Goal: Information Seeking & Learning: Learn about a topic

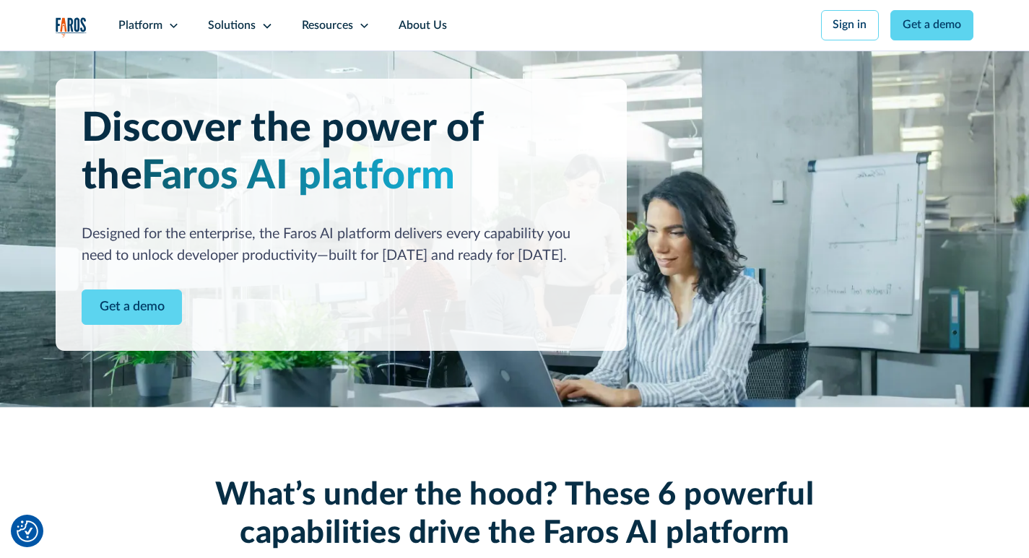
scroll to position [90, 0]
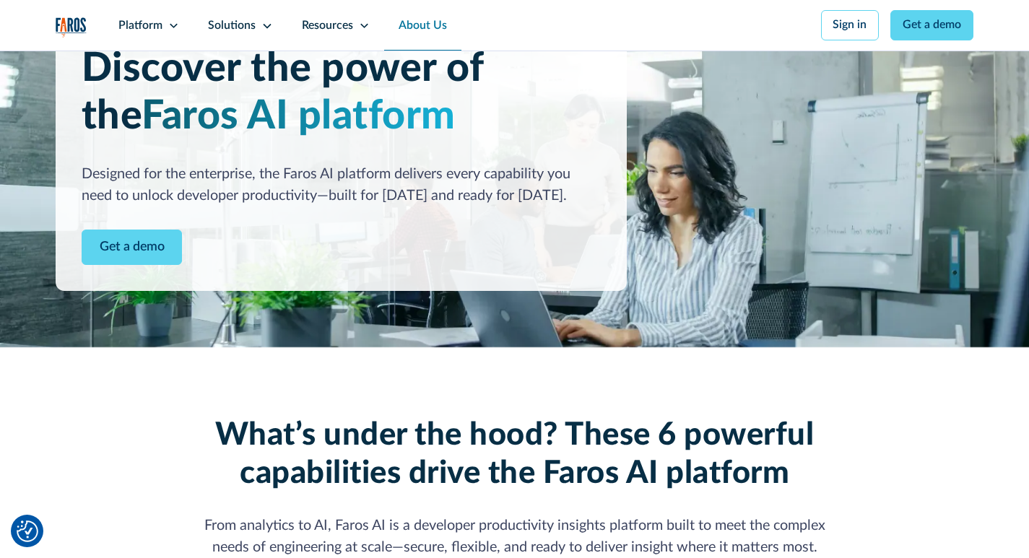
click at [406, 5] on link "About Us" at bounding box center [422, 25] width 77 height 51
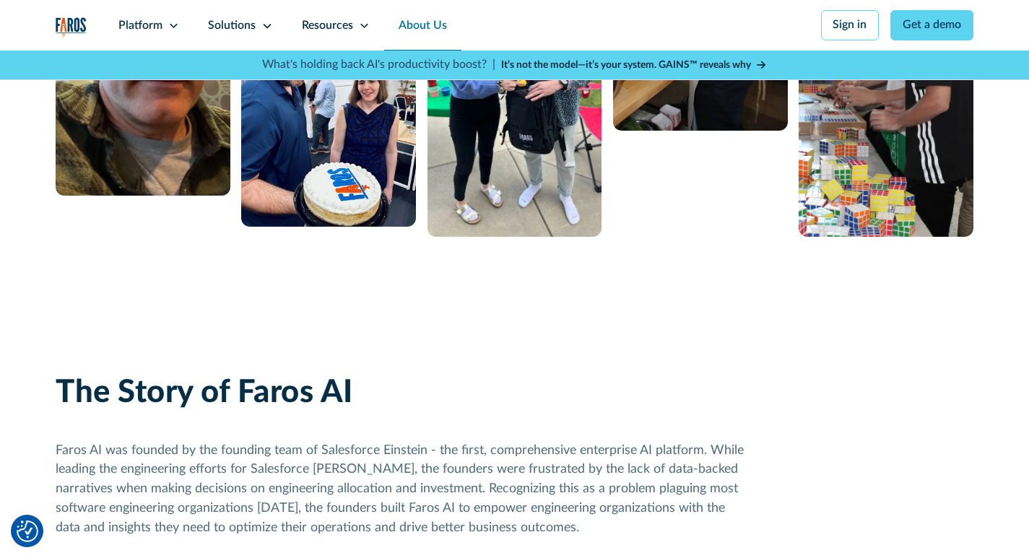
scroll to position [541, 0]
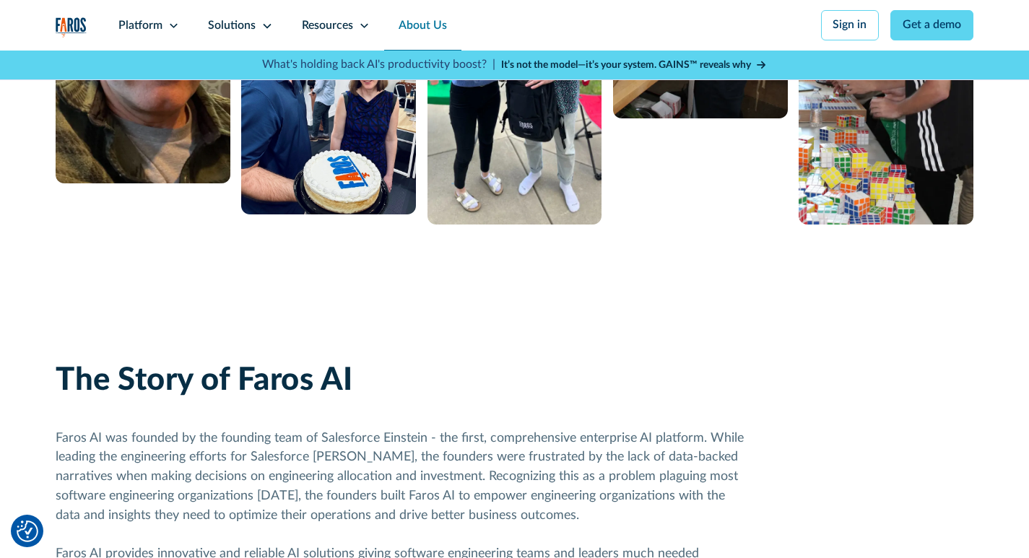
click at [516, 61] on strong "It’s not the model—it’s your system. GAINS™ reveals why" at bounding box center [626, 65] width 250 height 10
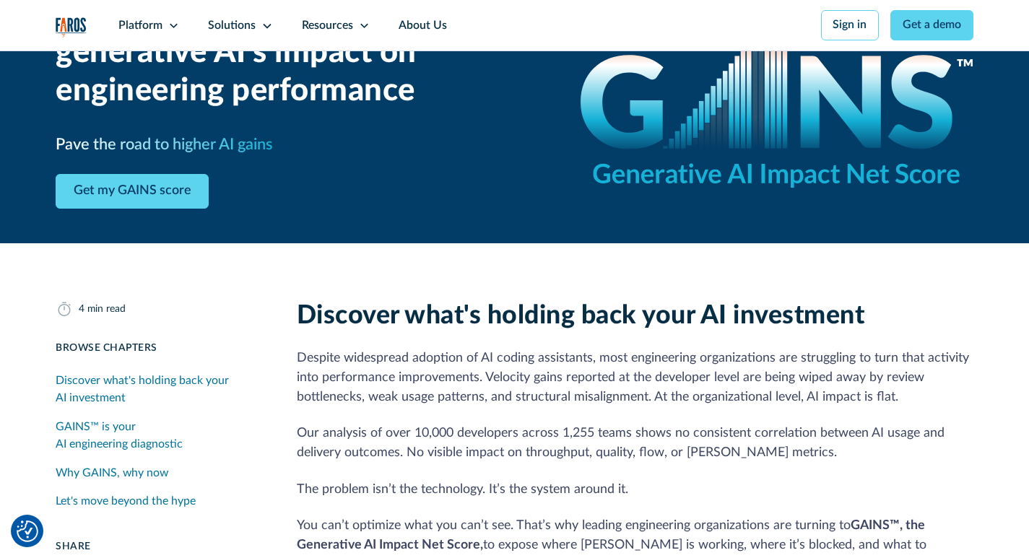
scroll to position [150, 0]
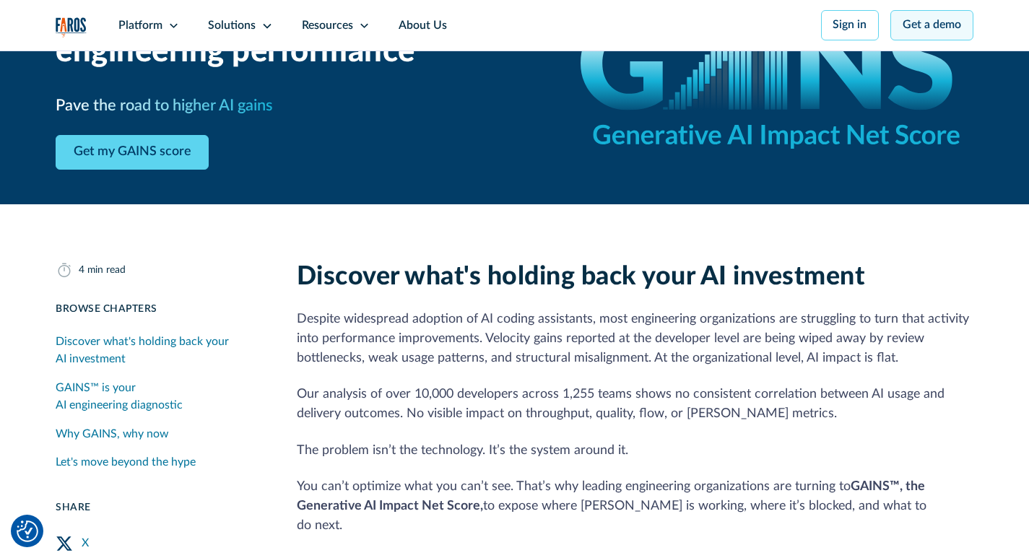
click at [907, 14] on link "Get a demo" at bounding box center [931, 25] width 83 height 30
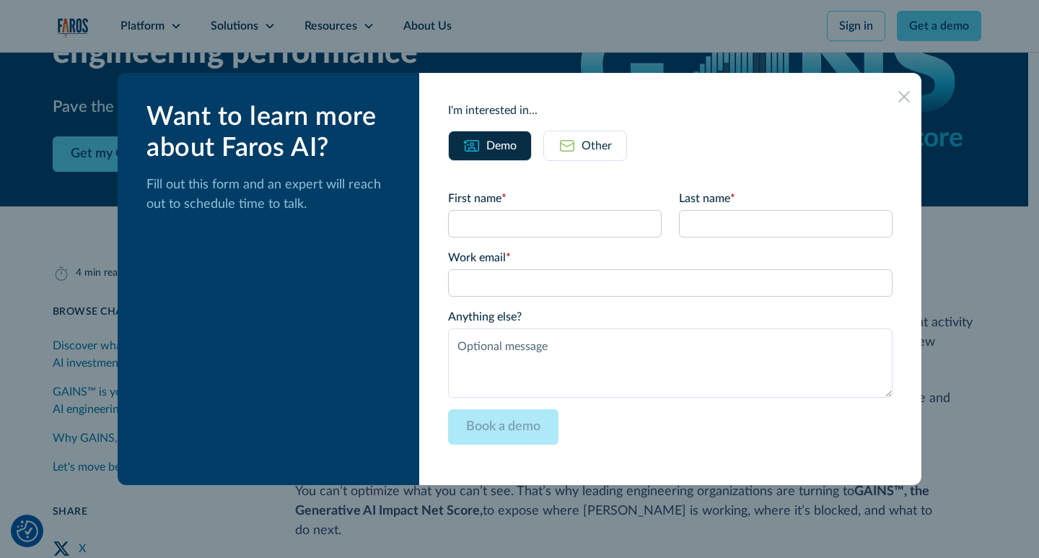
click at [899, 94] on icon at bounding box center [905, 97] width 12 height 12
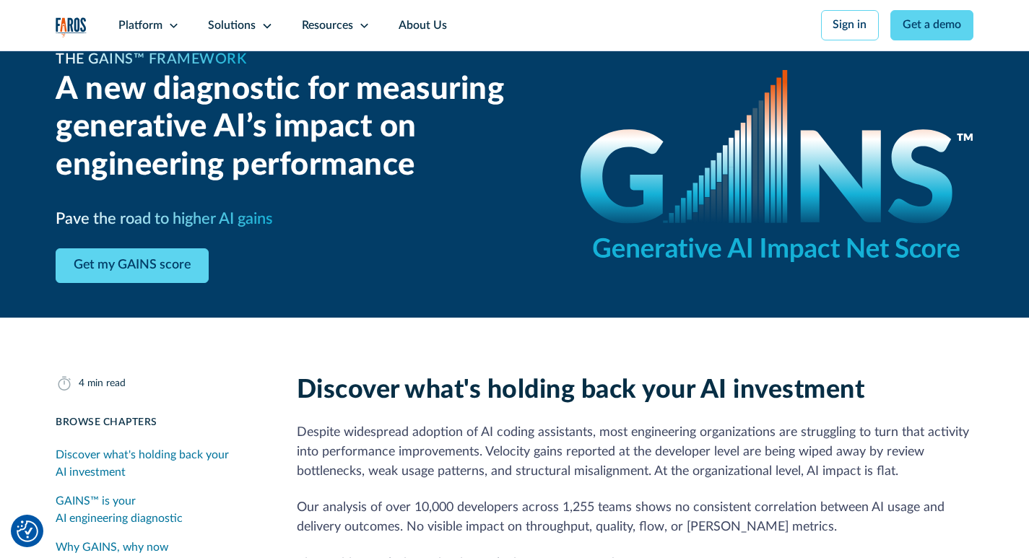
scroll to position [0, 0]
